Goal: Information Seeking & Learning: Learn about a topic

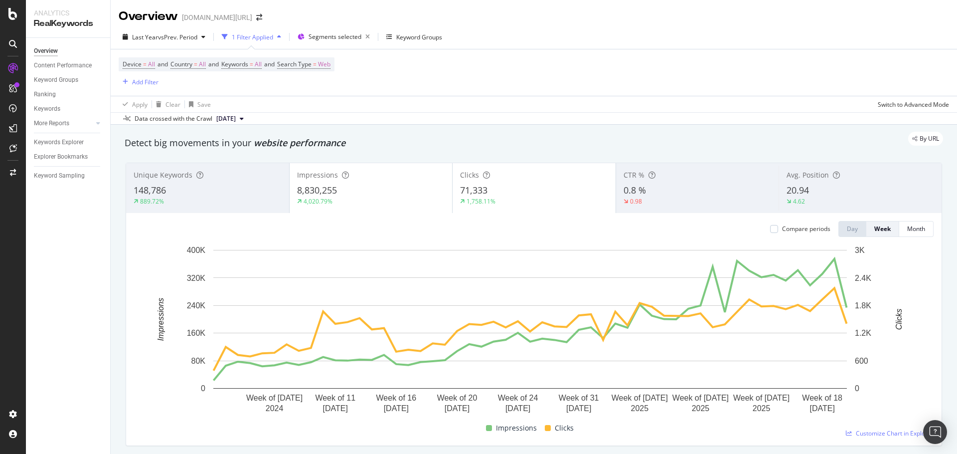
click at [539, 72] on div "Device = All and Country = All and Keywords = All and Search Type = Web Add Fil…" at bounding box center [534, 72] width 830 height 46
click at [178, 38] on span "vs Prev. Period" at bounding box center [177, 37] width 39 height 8
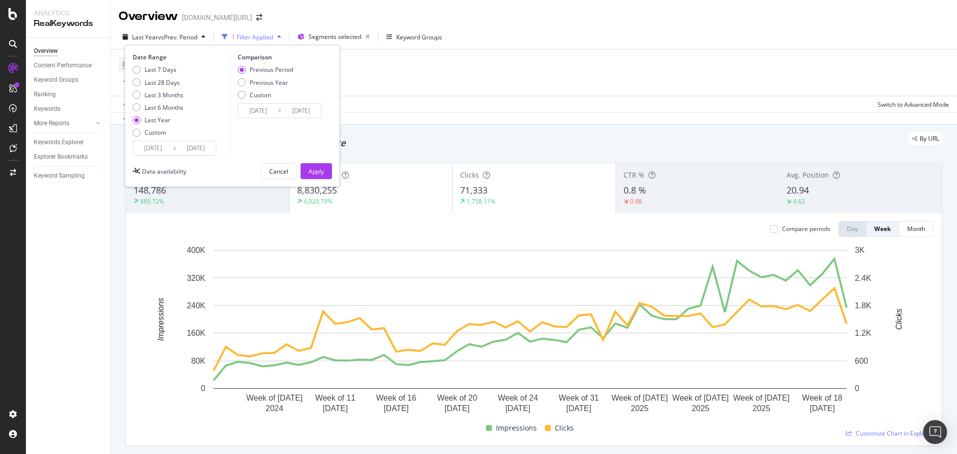
click at [703, 40] on div "Last Year vs Prev. Period 1 Filter Applied Segments selected Keyword Groups Dat…" at bounding box center [534, 39] width 846 height 20
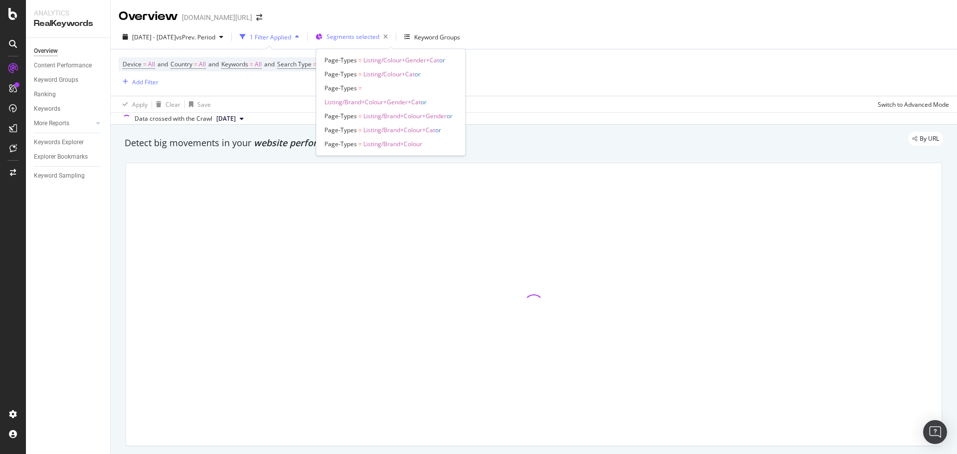
click at [369, 35] on span "Segments selected" at bounding box center [352, 36] width 53 height 8
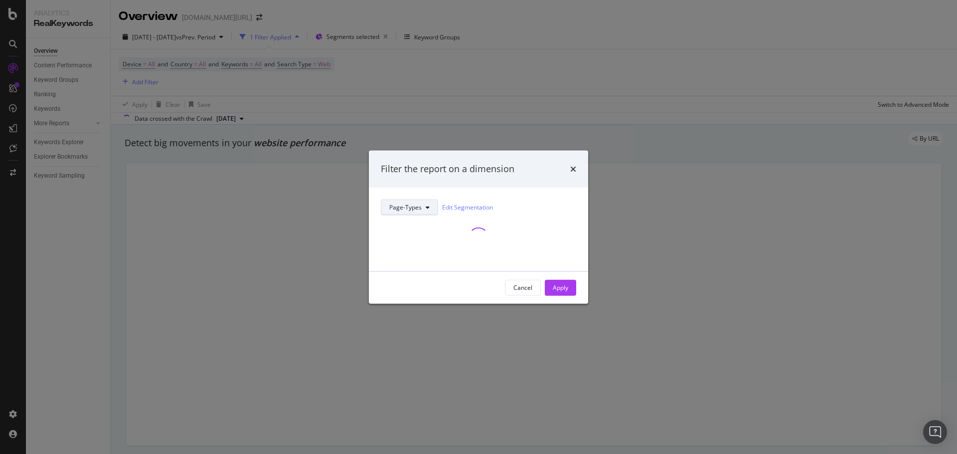
click at [408, 205] on span "Page-Types" at bounding box center [405, 207] width 32 height 8
click at [512, 168] on div "Filter the report on a dimension" at bounding box center [448, 168] width 134 height 13
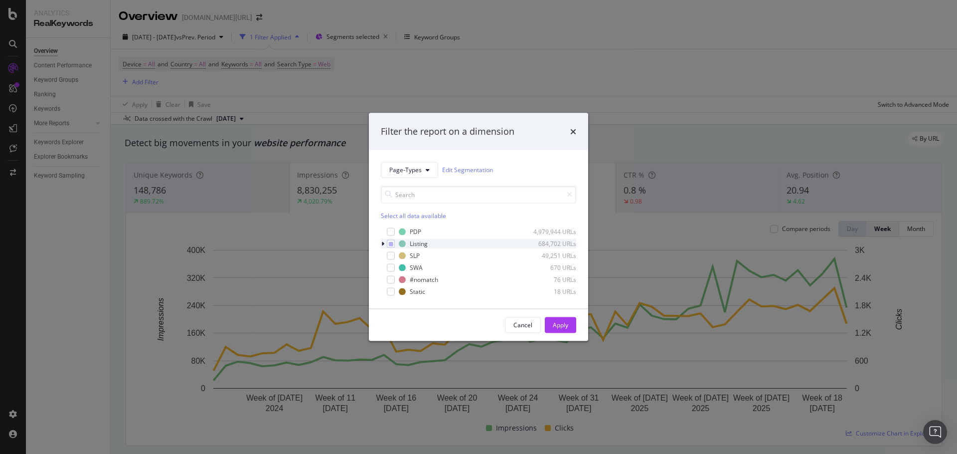
click at [386, 244] on div "modal" at bounding box center [384, 243] width 6 height 10
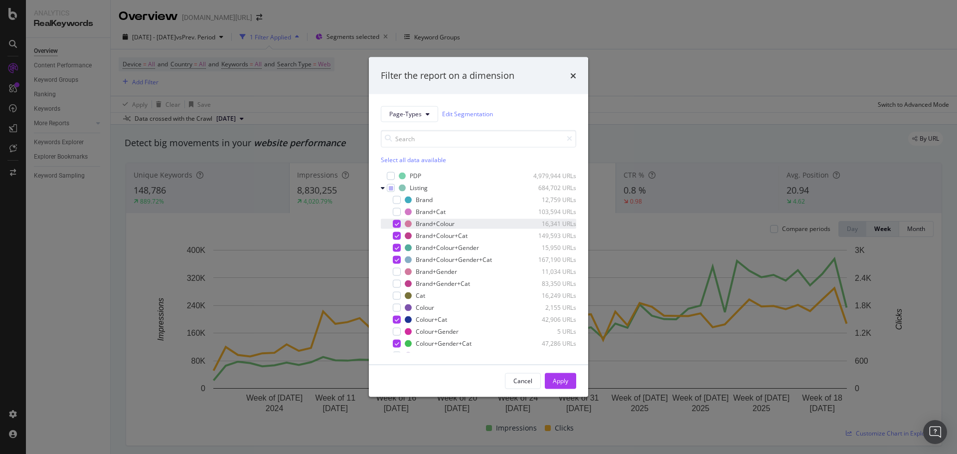
click at [395, 225] on icon "modal" at bounding box center [397, 223] width 4 height 5
click at [398, 240] on div "Brand+Colour+Cat 149,593 URLs" at bounding box center [478, 235] width 195 height 10
click at [398, 248] on icon "modal" at bounding box center [397, 247] width 4 height 5
click at [398, 261] on icon "modal" at bounding box center [397, 259] width 4 height 5
click at [399, 198] on div "modal" at bounding box center [397, 199] width 8 height 8
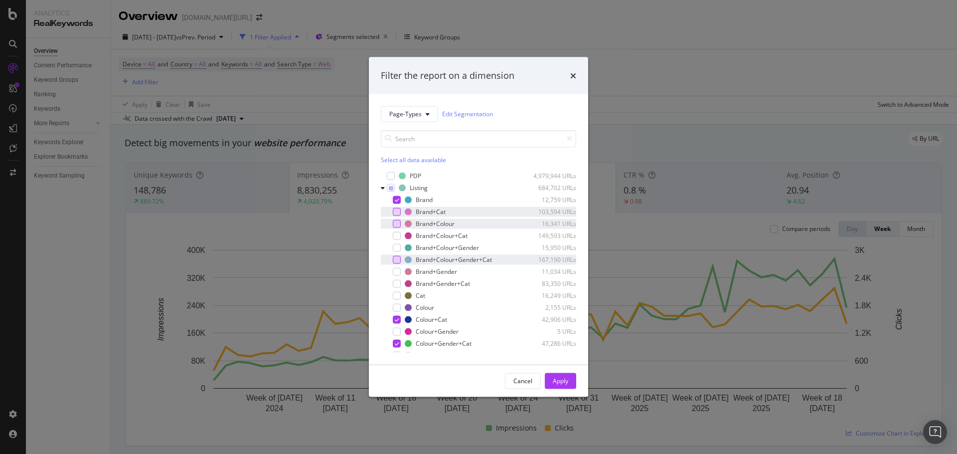
click at [397, 209] on div "modal" at bounding box center [397, 211] width 8 height 8
click at [394, 268] on div "modal" at bounding box center [397, 271] width 8 height 8
click at [397, 280] on div "modal" at bounding box center [397, 283] width 8 height 8
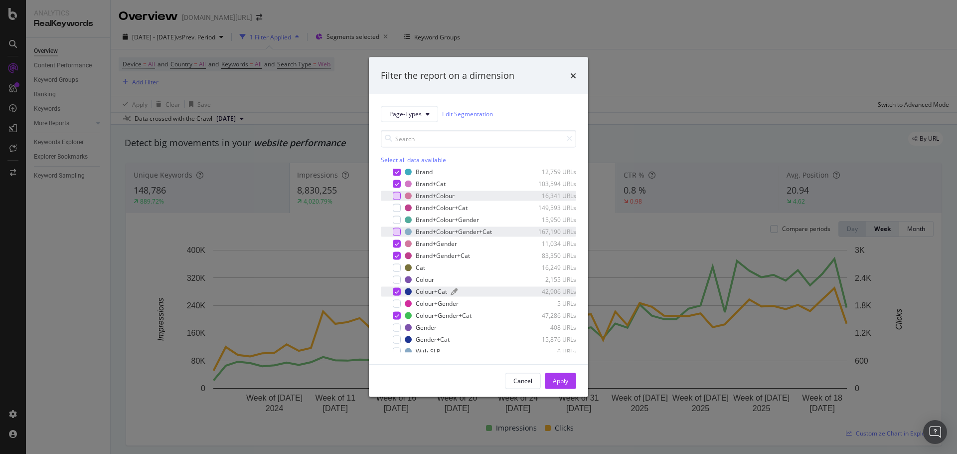
scroll to position [28, 0]
click at [396, 291] on icon "modal" at bounding box center [397, 290] width 4 height 5
click at [396, 316] on icon "modal" at bounding box center [397, 314] width 4 height 5
click at [397, 265] on div "modal" at bounding box center [397, 267] width 8 height 8
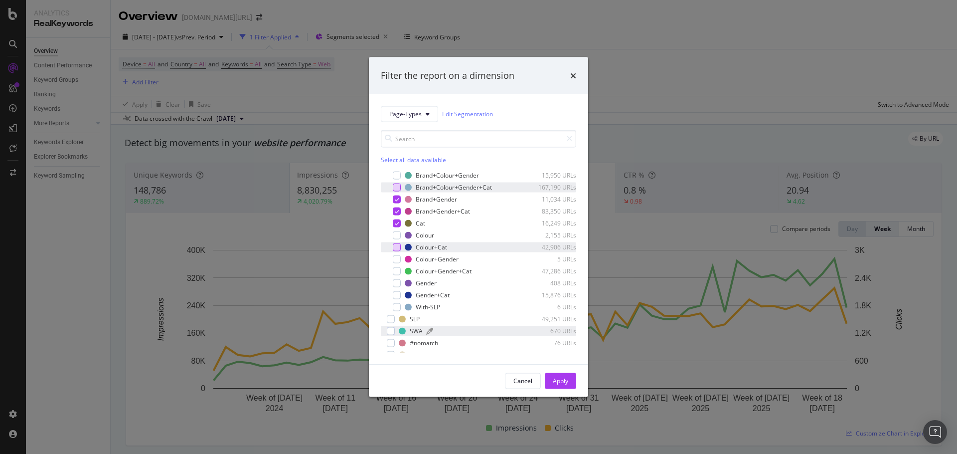
scroll to position [80, 0]
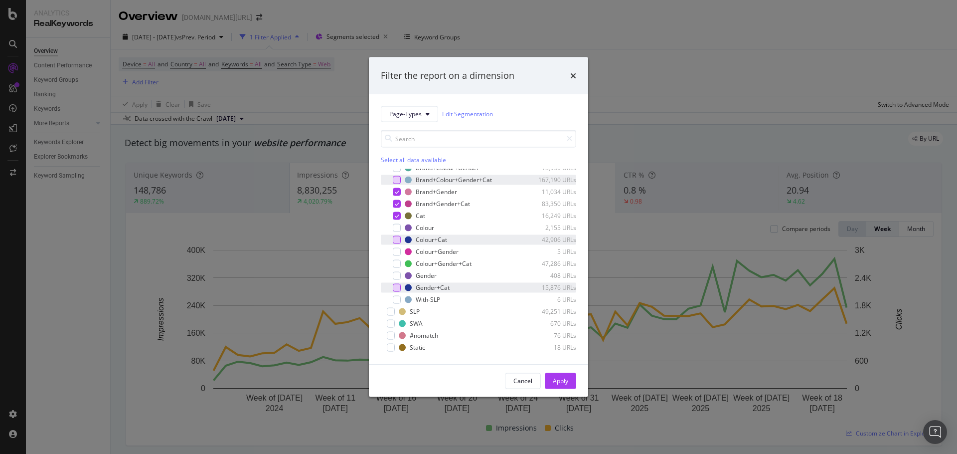
click at [399, 288] on div "modal" at bounding box center [397, 287] width 8 height 8
click at [557, 385] on div "Apply" at bounding box center [560, 380] width 15 height 15
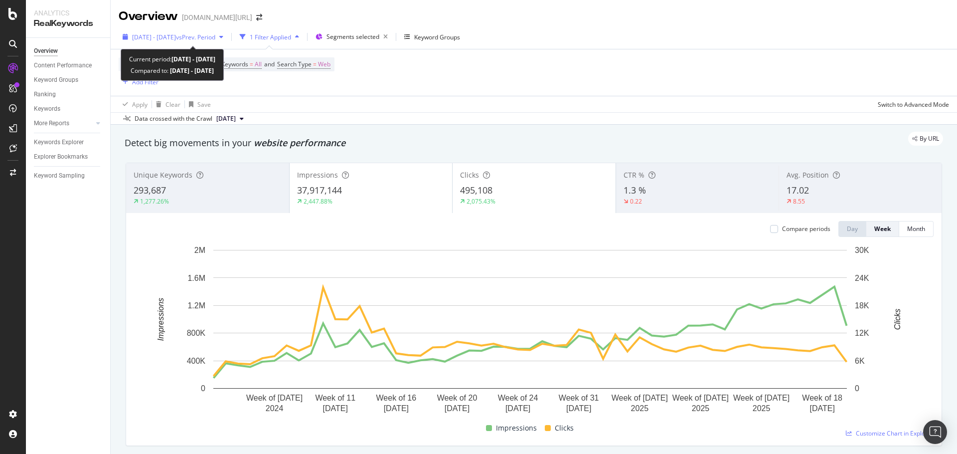
click at [227, 38] on div "button" at bounding box center [221, 37] width 12 height 6
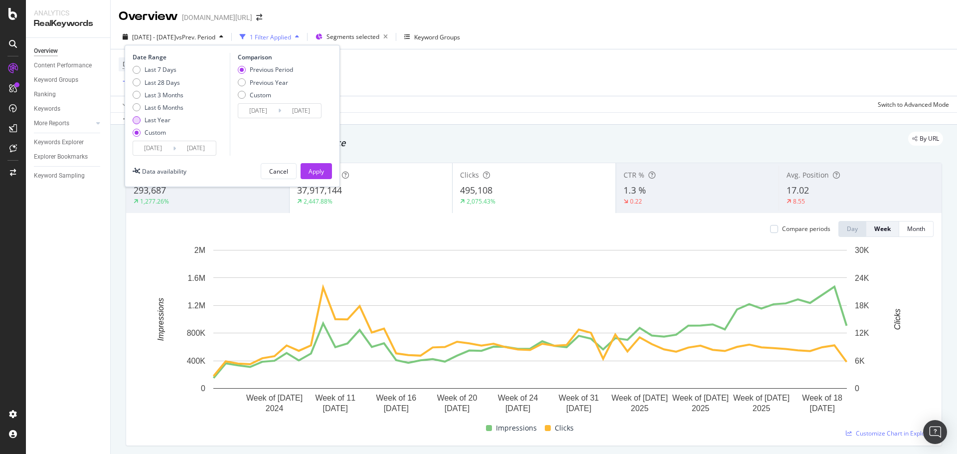
click at [157, 119] on div "Last Year" at bounding box center [158, 120] width 26 height 8
type input "2024/09/07"
type input "2025/09/06"
type input "2023/09/08"
type input "2024/09/06"
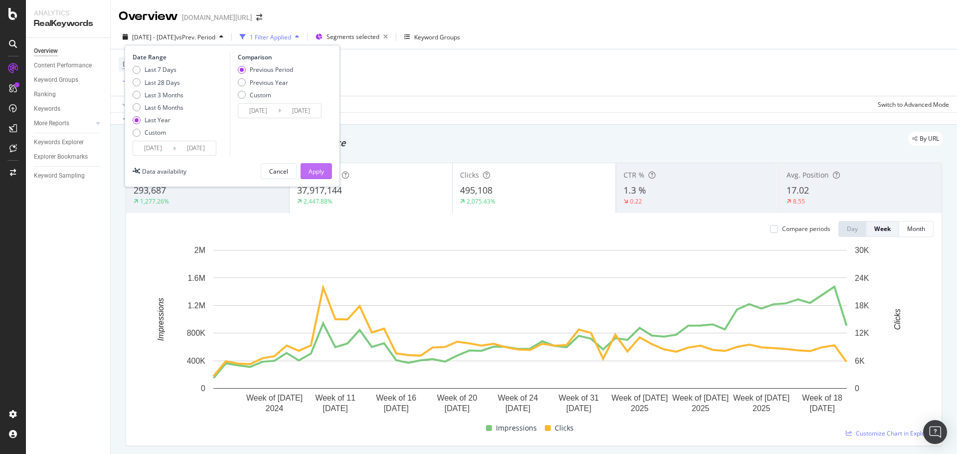
click at [308, 169] on div "Apply" at bounding box center [315, 171] width 15 height 8
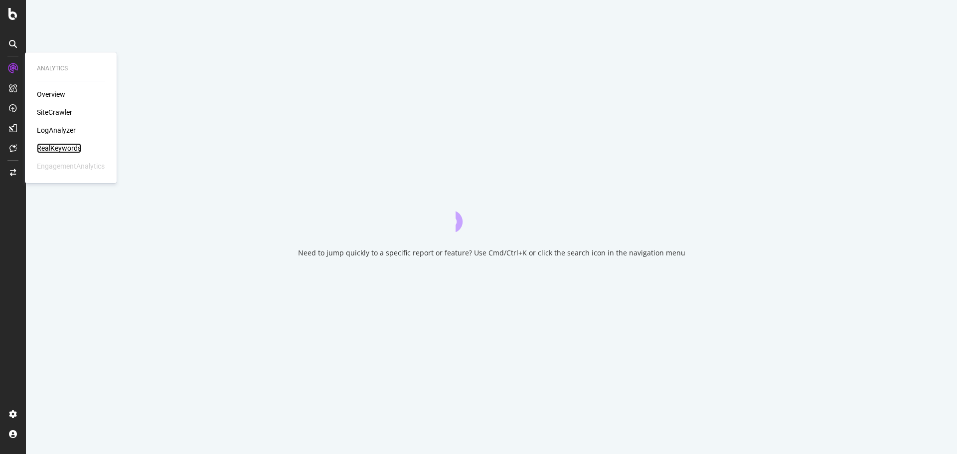
click at [62, 145] on div "RealKeywords" at bounding box center [59, 148] width 44 height 10
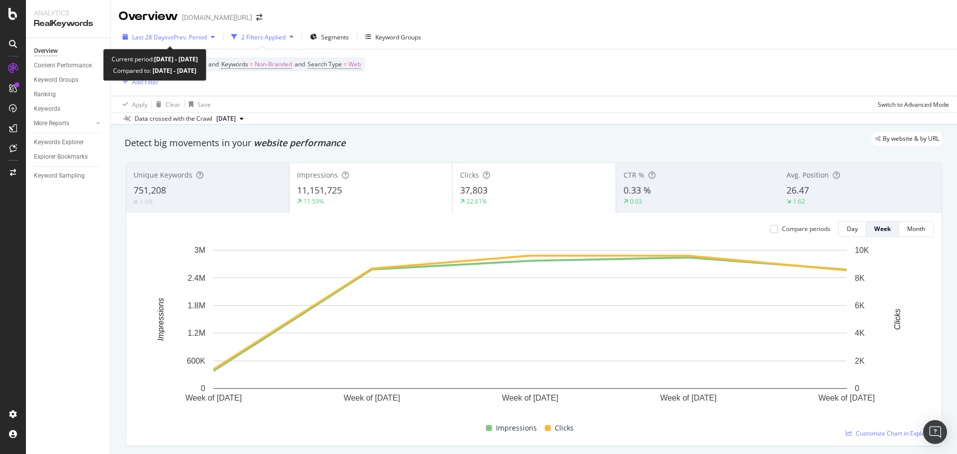
click at [172, 40] on span "vs Prev. Period" at bounding box center [186, 37] width 39 height 8
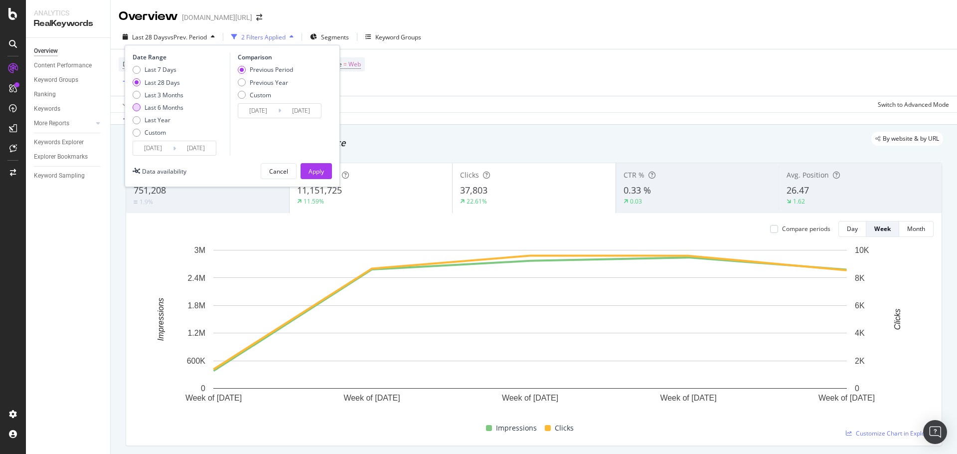
click at [164, 109] on div "Last 6 Months" at bounding box center [164, 107] width 39 height 8
type input "2025/03/07"
type input "2024/09/04"
type input "2025/03/06"
click at [173, 123] on div "Last Year" at bounding box center [158, 120] width 51 height 8
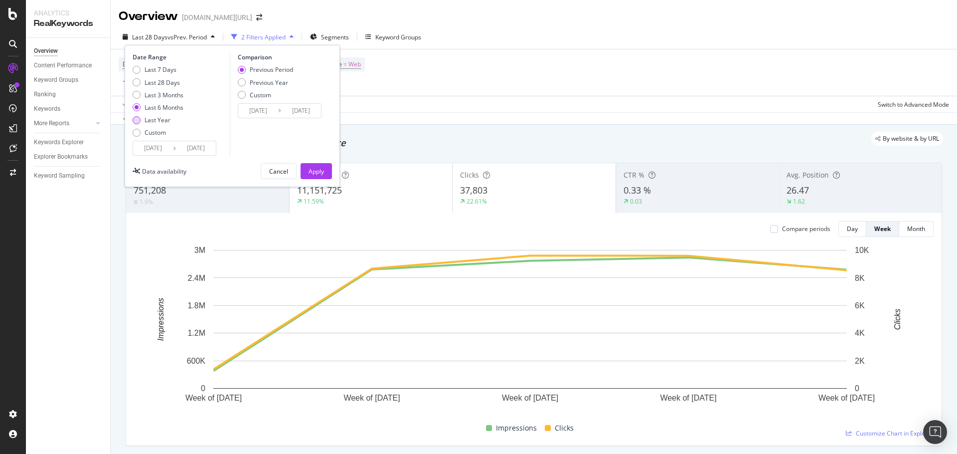
type input "2024/09/07"
type input "2023/09/08"
type input "2024/09/06"
click at [309, 168] on div "Apply" at bounding box center [315, 171] width 15 height 8
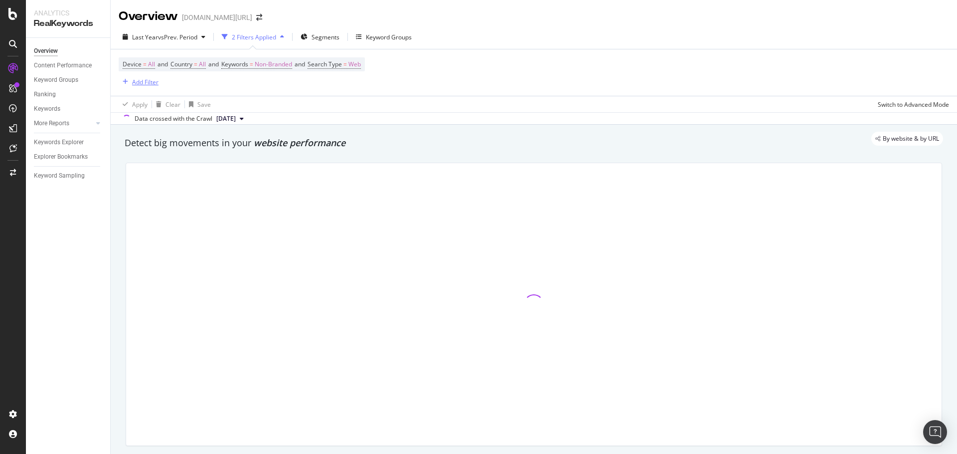
click at [134, 85] on div "Add Filter" at bounding box center [145, 82] width 26 height 8
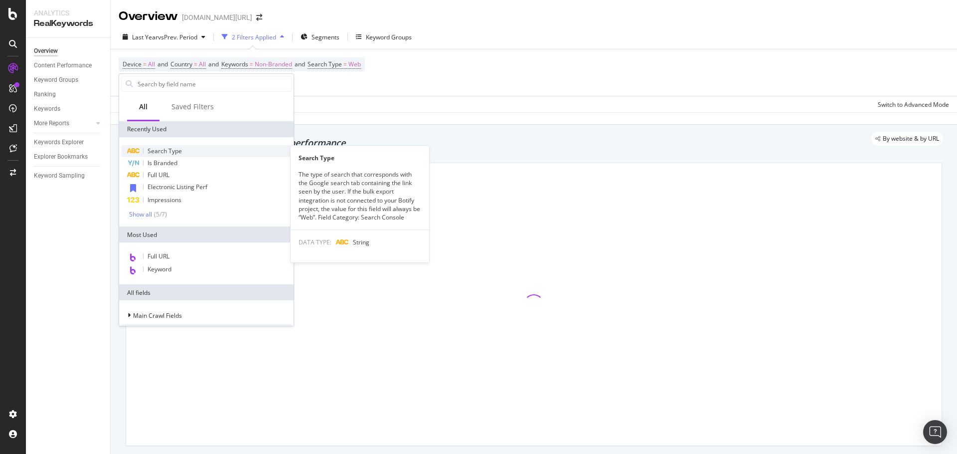
click at [162, 148] on span "Search Type" at bounding box center [165, 151] width 34 height 8
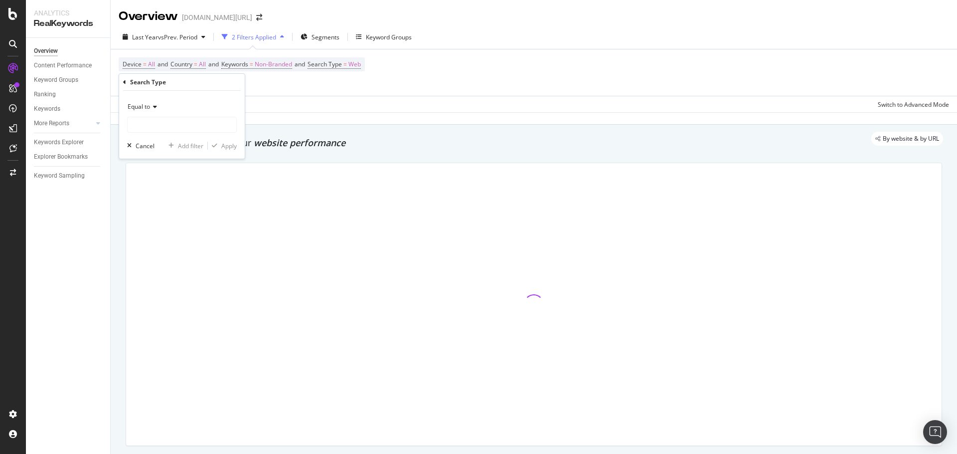
click at [127, 83] on div "Search Type" at bounding box center [182, 82] width 118 height 17
click at [128, 83] on div "Search Type" at bounding box center [182, 82] width 118 height 17
click at [122, 81] on div "Search Type Equal to Cancel Add filter Apply" at bounding box center [182, 116] width 126 height 85
click at [121, 82] on div "Search Type Equal to Cancel Add filter Apply" at bounding box center [182, 116] width 126 height 85
click at [124, 81] on icon at bounding box center [124, 82] width 3 height 6
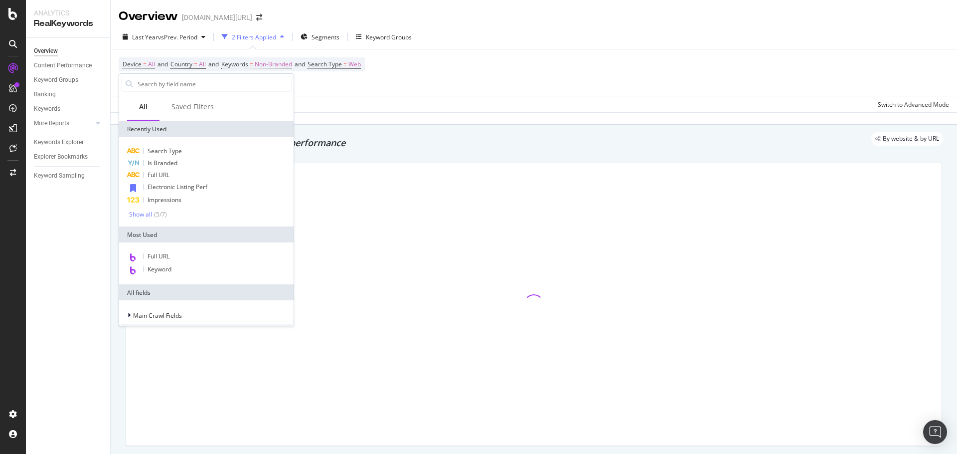
click at [171, 256] on div "Full URL" at bounding box center [206, 256] width 170 height 13
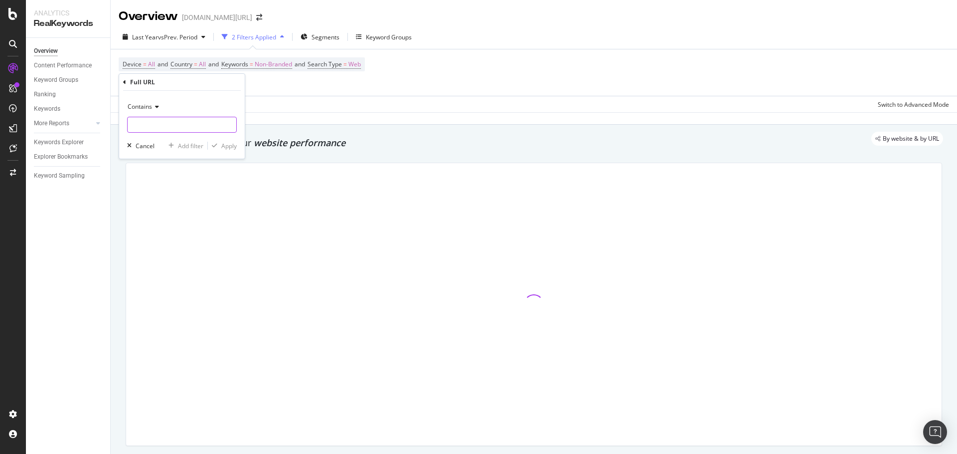
click at [180, 122] on input "text" at bounding box center [182, 125] width 109 height 16
paste input "104566"
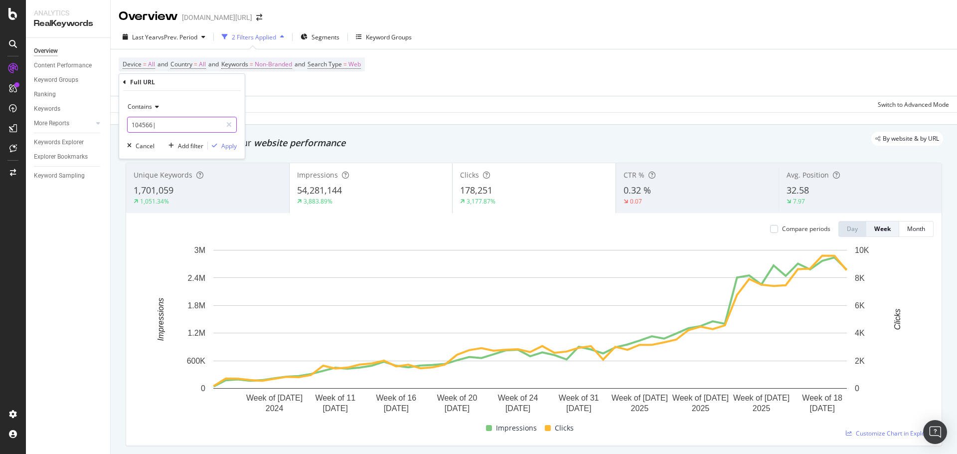
type input "104566|"
click at [147, 109] on span "Contains" at bounding box center [140, 106] width 24 height 8
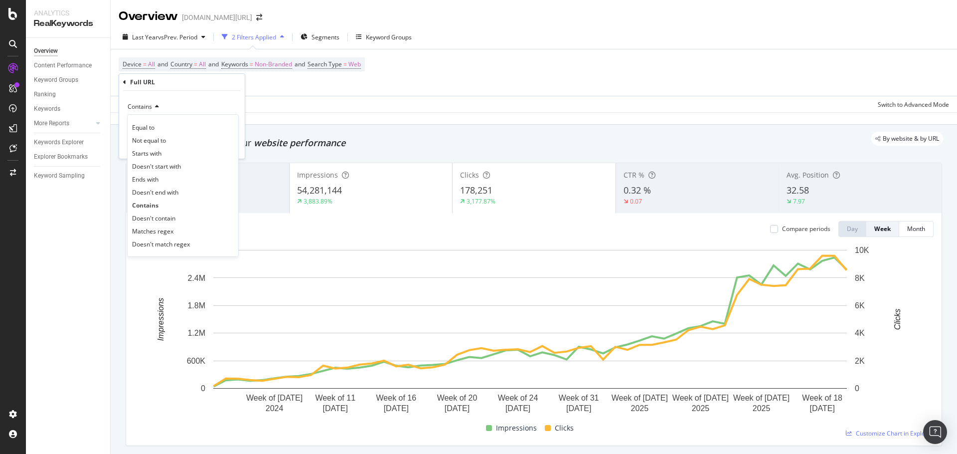
drag, startPoint x: 154, startPoint y: 231, endPoint x: 171, endPoint y: 186, distance: 48.2
click at [154, 231] on span "Matches regex" at bounding box center [152, 231] width 41 height 8
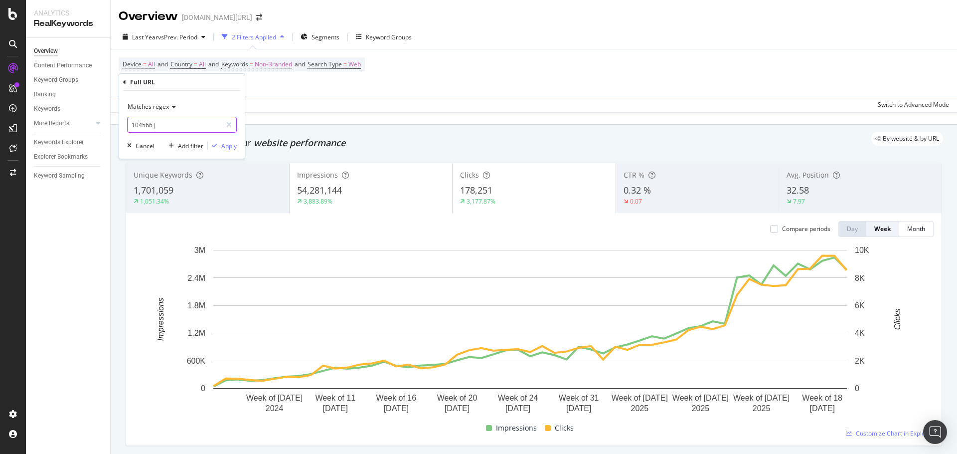
click at [180, 127] on input "104566|" at bounding box center [175, 125] width 94 height 16
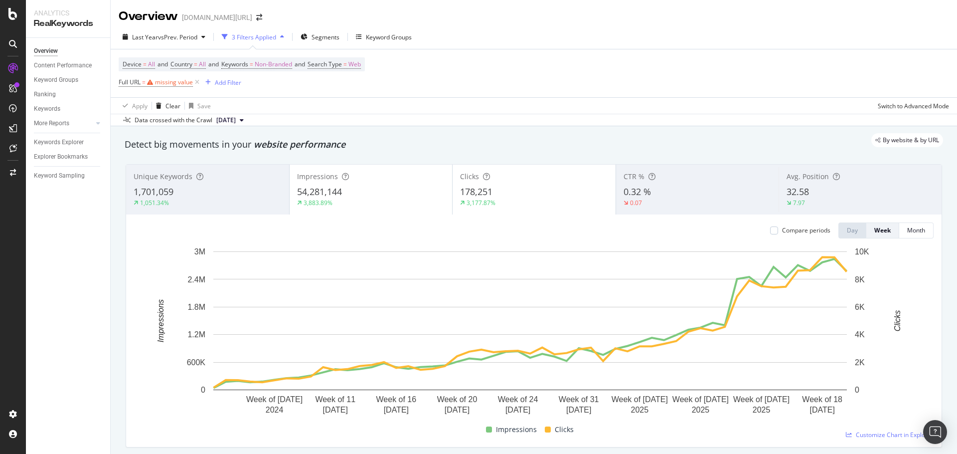
click at [245, 114] on div "Data crossed with the Crawl 2025 Sep. 2nd" at bounding box center [534, 120] width 846 height 12
click at [174, 79] on div "missing value" at bounding box center [174, 82] width 38 height 8
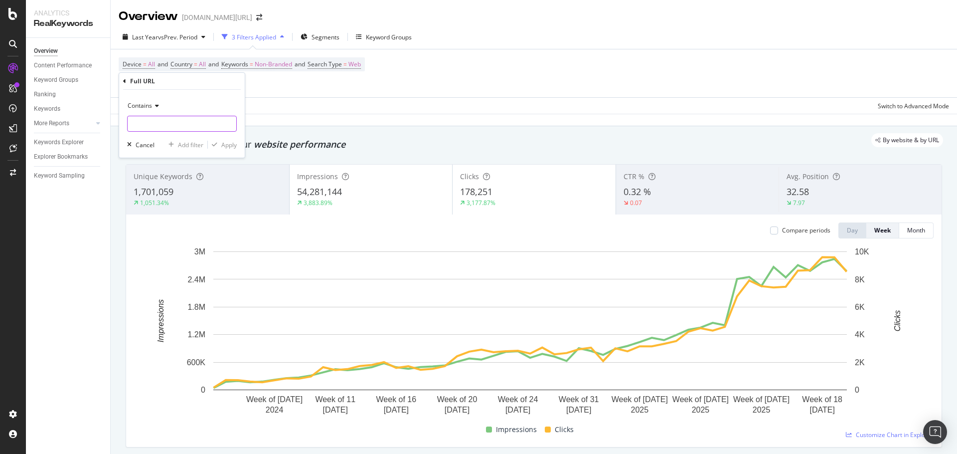
click at [170, 122] on input "text" at bounding box center [182, 124] width 109 height 16
paste input "104566"
click at [202, 122] on input "104566|" at bounding box center [175, 124] width 94 height 16
paste input "165849"
click at [196, 123] on input "104566|165849|" at bounding box center [175, 124] width 94 height 16
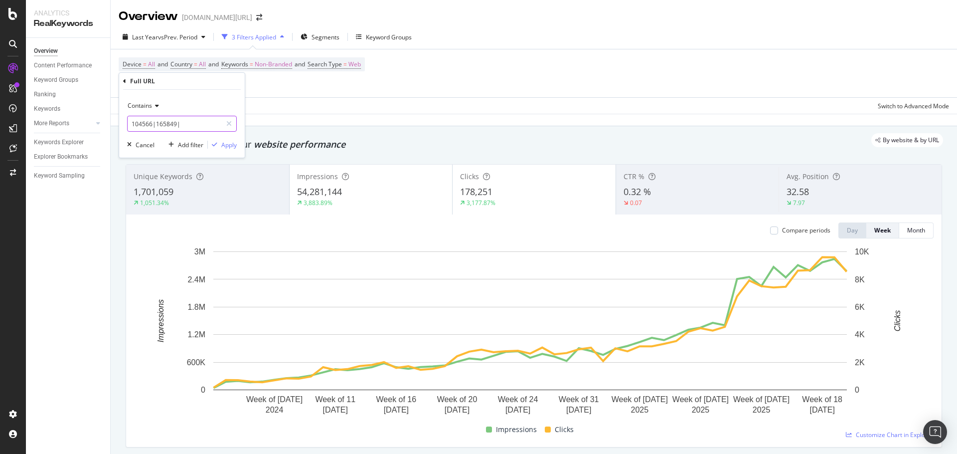
paste input "104080"
click at [209, 123] on input "104566|165849|104080|" at bounding box center [175, 124] width 94 height 16
paste input "105559"
click at [200, 122] on input "104566|165849|104080|105559|" at bounding box center [175, 124] width 94 height 16
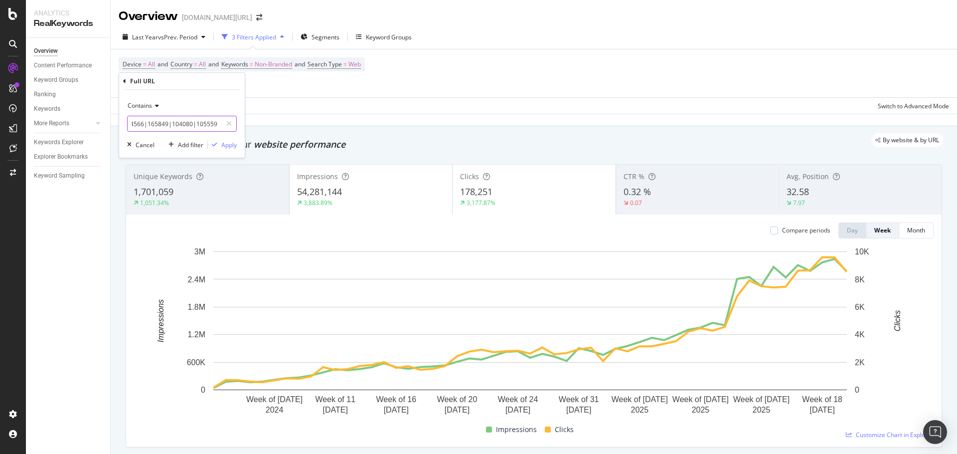
paste input "103798"
click at [208, 123] on input "104566|165849|104080|105559|103798|" at bounding box center [175, 124] width 94 height 16
paste input "103778"
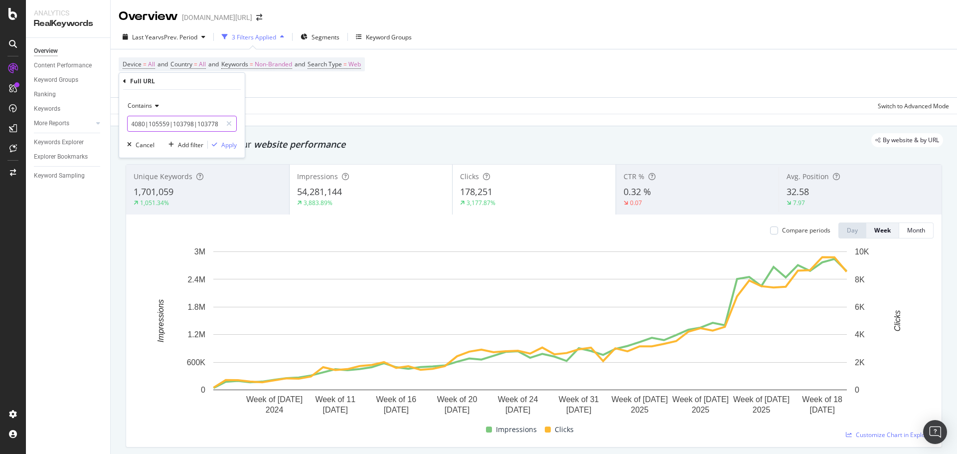
scroll to position [0, 0]
click at [183, 129] on input "104566|165849|104080|105559|103798|103778|" at bounding box center [175, 124] width 94 height 16
click at [190, 120] on input "104566|165849|104080|105559|103798|103778|" at bounding box center [175, 124] width 94 height 16
paste input "103565"
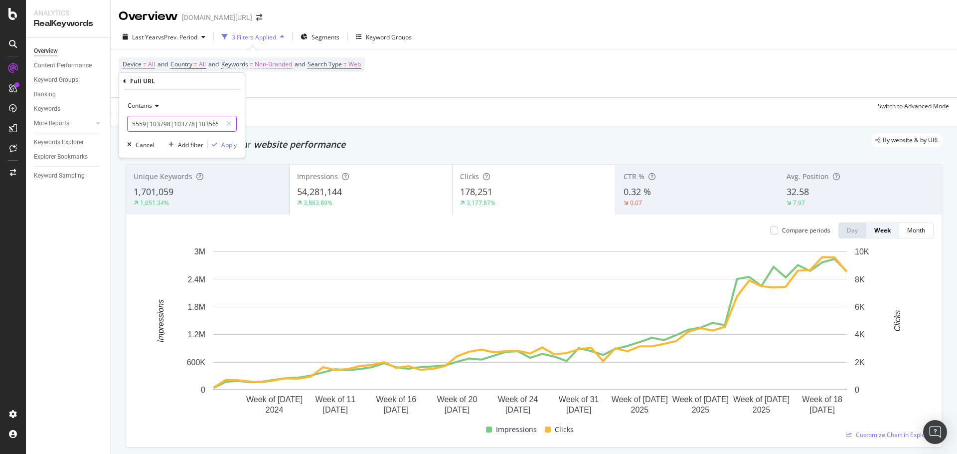
scroll to position [0, 0]
click at [210, 116] on input "104566|165849|104080|105559|103798|103778|103565|" at bounding box center [175, 124] width 94 height 16
click at [210, 119] on input "104566|165849|104080|105559|103798|103778|103565|" at bounding box center [175, 124] width 94 height 16
paste input "110623"
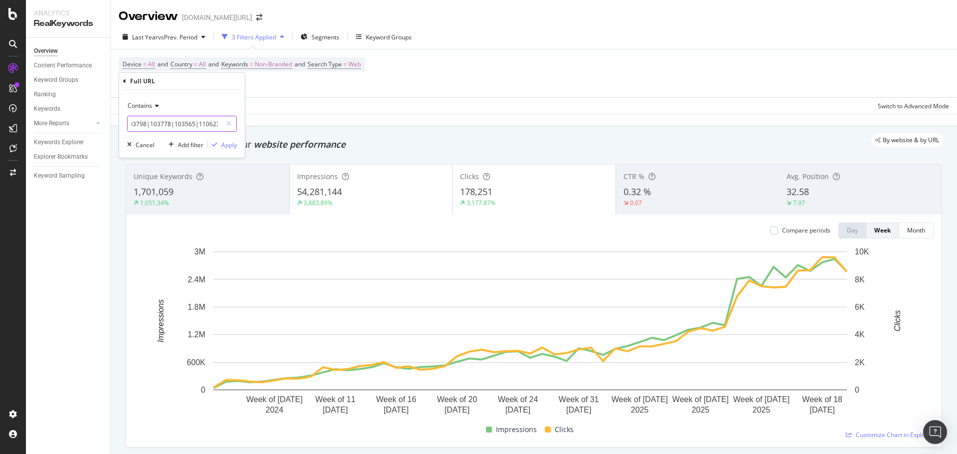
scroll to position [0, 0]
click at [183, 124] on input "104566|165849|104080|105559|103798|103778|103565|110623|" at bounding box center [175, 124] width 94 height 16
paste input "110619"
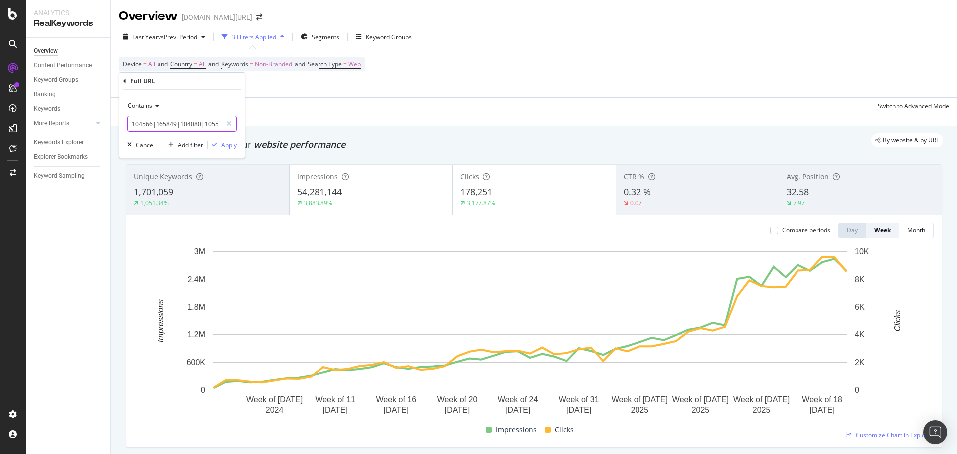
click at [204, 124] on input "104566|165849|104080|105559|103798|103778|103565|110623|110619|" at bounding box center [175, 124] width 94 height 16
drag, startPoint x: 192, startPoint y: 125, endPoint x: 332, endPoint y: 126, distance: 140.5
click at [332, 126] on body "Analytics RealKeywords Overview Content Performance Keyword Groups Ranking Keyw…" at bounding box center [478, 227] width 957 height 454
drag, startPoint x: 216, startPoint y: 123, endPoint x: 226, endPoint y: 119, distance: 10.7
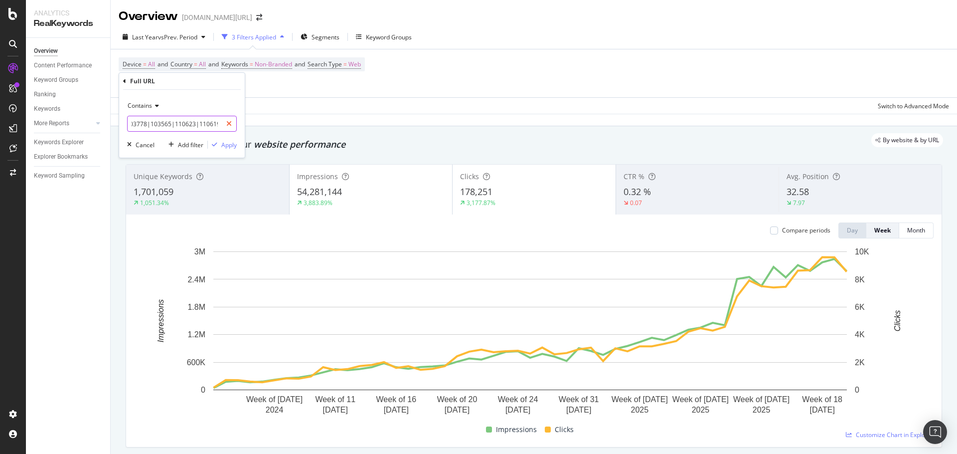
click at [217, 123] on input "104566|165849|104080|105559|103798|103778|103565|110623|110619|" at bounding box center [175, 124] width 94 height 16
type input "104566|165849|104080|105559|103798|103778|103565|110623|110619"
click at [223, 143] on div "Apply" at bounding box center [228, 145] width 15 height 8
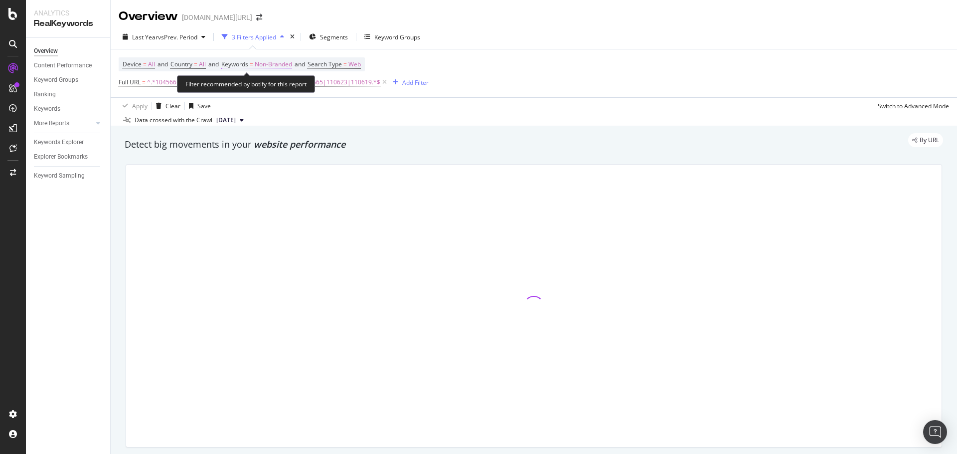
click at [284, 60] on span "Non-Branded" at bounding box center [273, 64] width 37 height 14
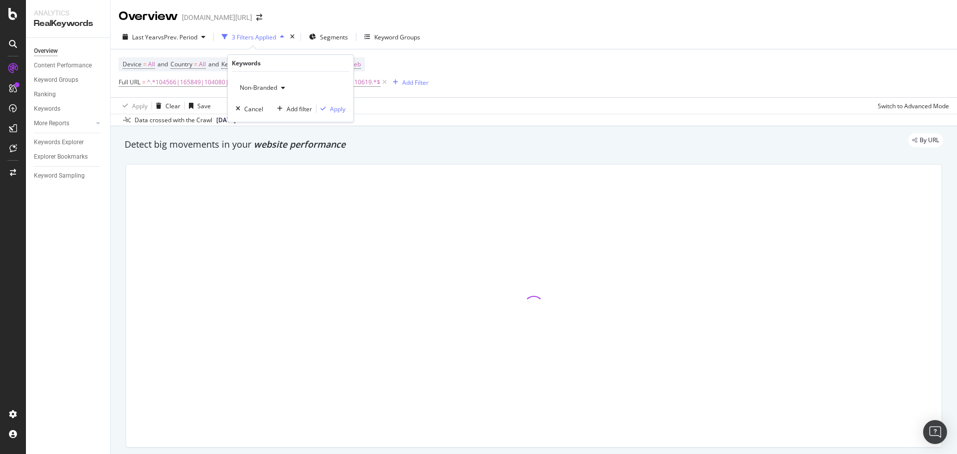
click at [261, 92] on div "Non-Branded" at bounding box center [262, 87] width 53 height 15
click at [267, 165] on span "All" at bounding box center [295, 165] width 102 height 9
drag, startPoint x: 339, startPoint y: 110, endPoint x: 387, endPoint y: 100, distance: 49.5
click at [338, 110] on div "Apply" at bounding box center [337, 109] width 15 height 8
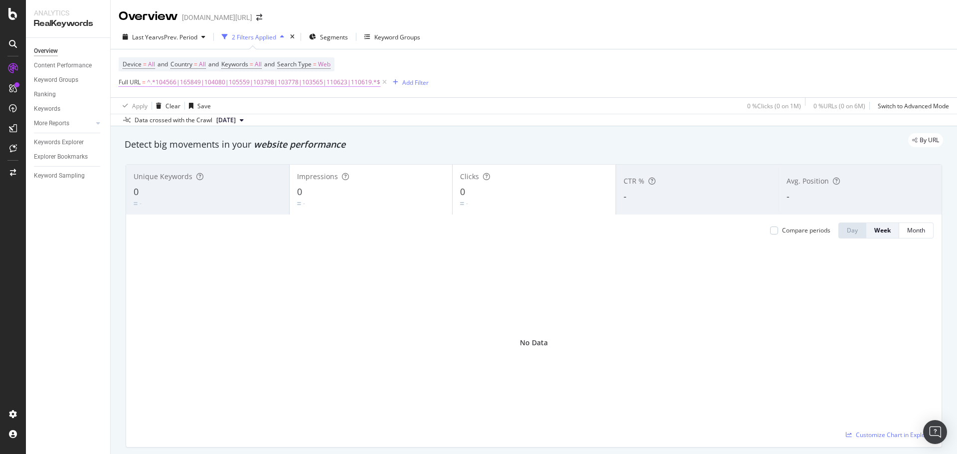
click at [154, 81] on span "^.*104566|165849|104080|105559|103798|103778|103565|110623|110619.*$" at bounding box center [263, 82] width 233 height 14
click at [178, 119] on input "104566|165849|104080|105559|103798|103778|103565|110623|110619" at bounding box center [175, 124] width 94 height 16
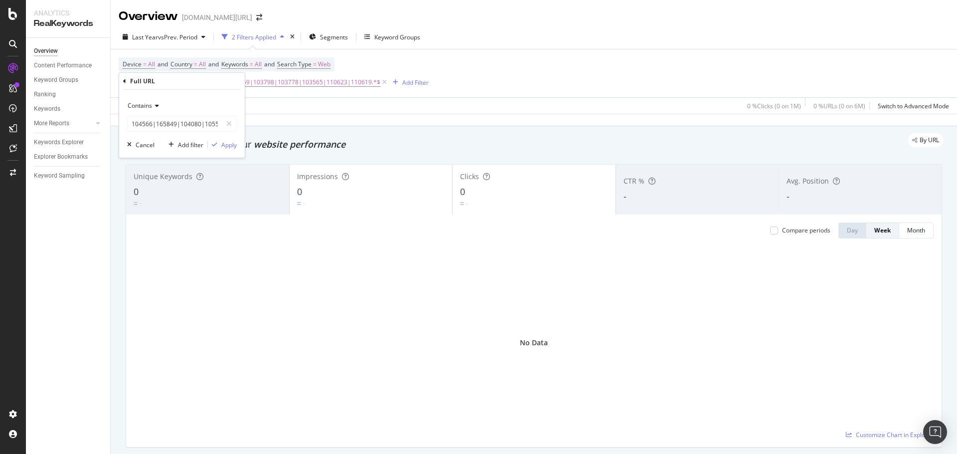
drag, startPoint x: 144, startPoint y: 104, endPoint x: 150, endPoint y: 111, distance: 9.6
click at [144, 104] on span "Contains" at bounding box center [140, 105] width 24 height 8
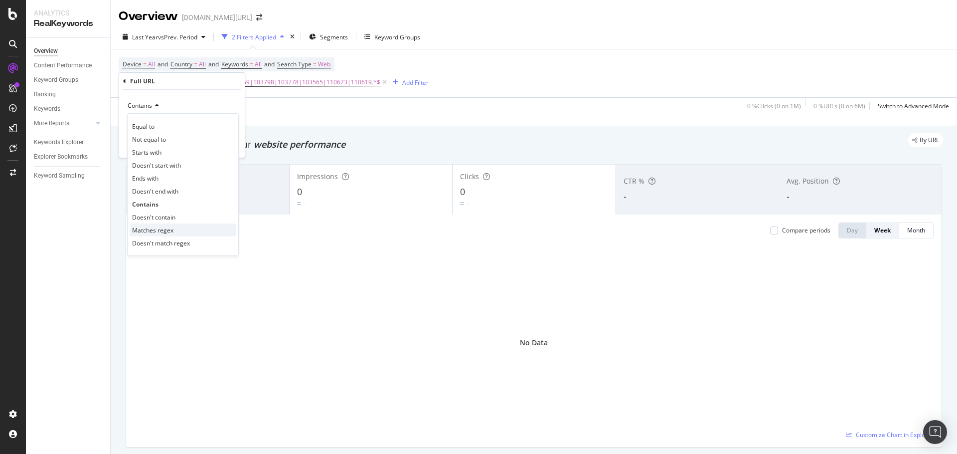
click at [159, 230] on span "Matches regex" at bounding box center [152, 230] width 41 height 8
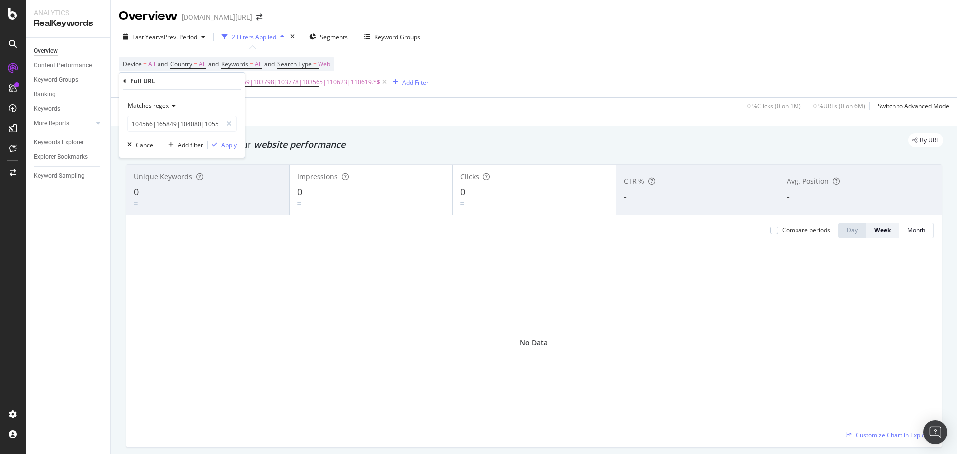
click at [231, 145] on div "Apply" at bounding box center [228, 145] width 15 height 8
